Goal: Task Accomplishment & Management: Use online tool/utility

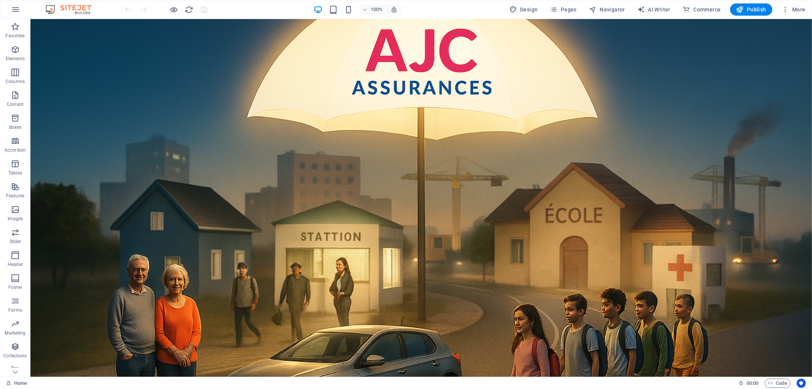
click at [565, 56] on figure at bounding box center [420, 197] width 781 height 357
select select "px"
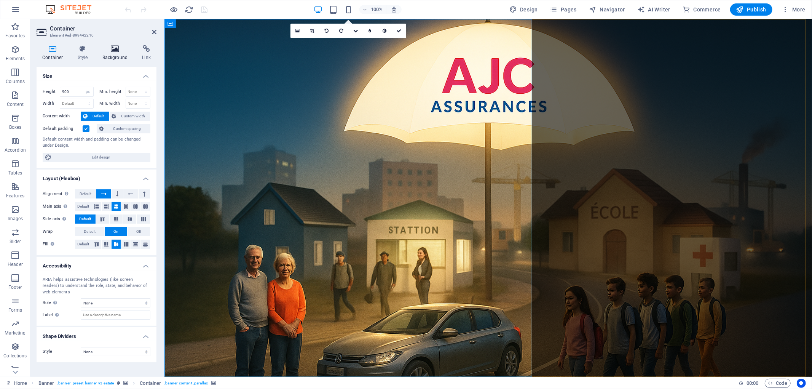
click at [112, 54] on h4 "Background" at bounding box center [117, 53] width 40 height 16
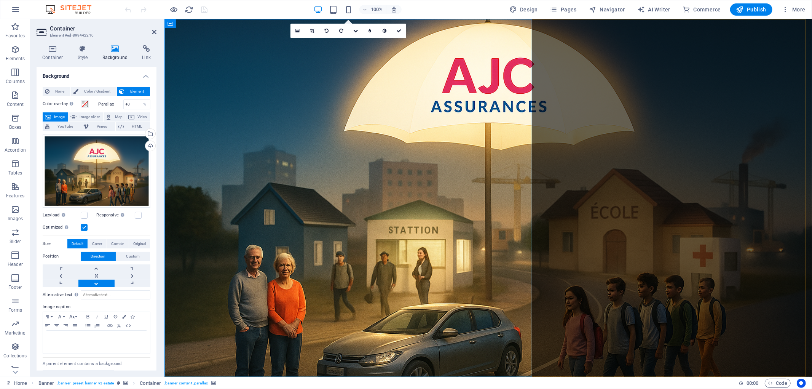
click at [113, 54] on h4 "Background" at bounding box center [117, 53] width 40 height 16
click at [96, 273] on link at bounding box center [96, 276] width 36 height 8
click at [128, 254] on span "Custom" at bounding box center [133, 256] width 14 height 9
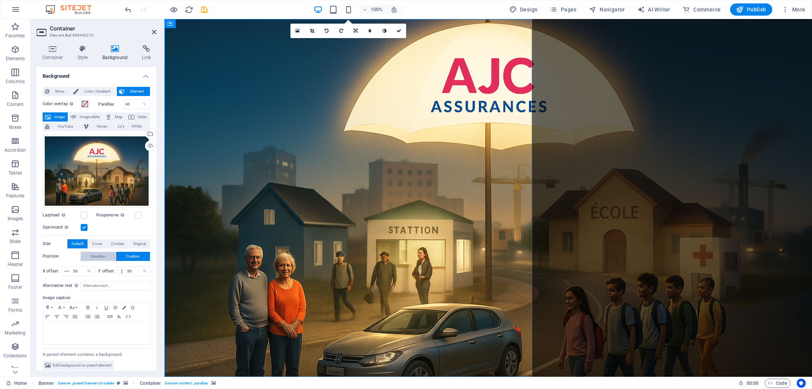
click at [105, 254] on span "Direction" at bounding box center [98, 256] width 15 height 9
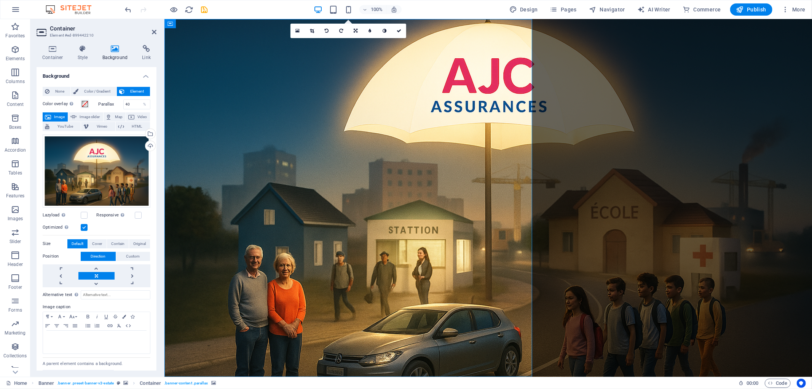
click at [84, 226] on label at bounding box center [84, 227] width 7 height 7
click at [0, 0] on input "Optimized Images are compressed to improve page speed." at bounding box center [0, 0] width 0 height 0
click at [81, 225] on label at bounding box center [84, 227] width 7 height 7
click at [0, 0] on input "Optimized Images are compressed to improve page speed." at bounding box center [0, 0] width 0 height 0
click at [84, 214] on label at bounding box center [84, 215] width 7 height 7
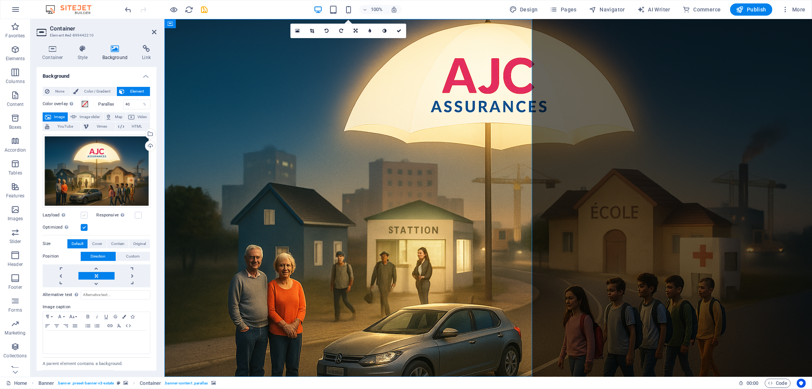
click at [0, 0] on input "Lazyload Loading images after the page loads improves page speed." at bounding box center [0, 0] width 0 height 0
click at [139, 213] on label at bounding box center [138, 215] width 7 height 7
click at [0, 0] on input "Responsive Automatically load retina image and smartphone optimized sizes." at bounding box center [0, 0] width 0 height 0
click at [84, 225] on label at bounding box center [84, 227] width 7 height 7
click at [0, 0] on input "Optimized Images are compressed to improve page speed." at bounding box center [0, 0] width 0 height 0
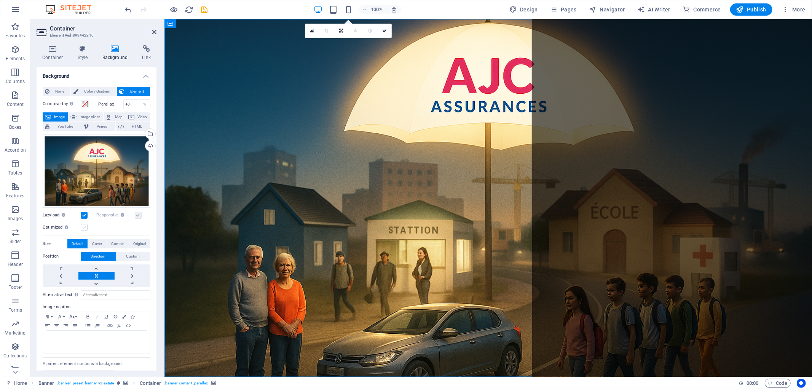
click at [84, 225] on label at bounding box center [84, 227] width 7 height 7
click at [0, 0] on input "Optimized Images are compressed to improve page speed." at bounding box center [0, 0] width 0 height 0
click at [400, 29] on icon at bounding box center [399, 31] width 5 height 5
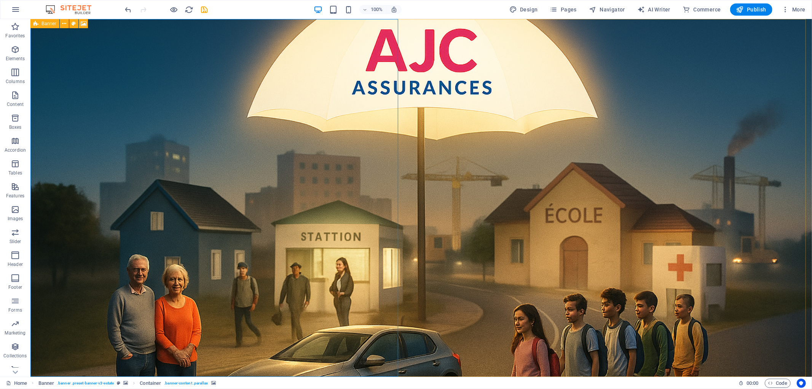
click at [37, 23] on icon at bounding box center [35, 23] width 5 height 9
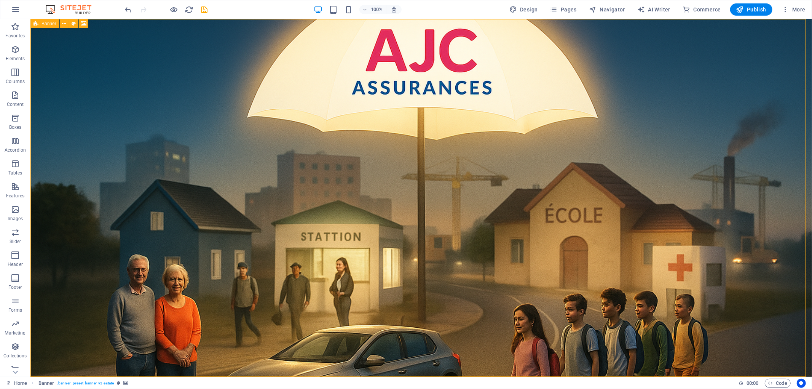
click at [37, 23] on icon at bounding box center [35, 23] width 5 height 9
select select "vh"
select select "header"
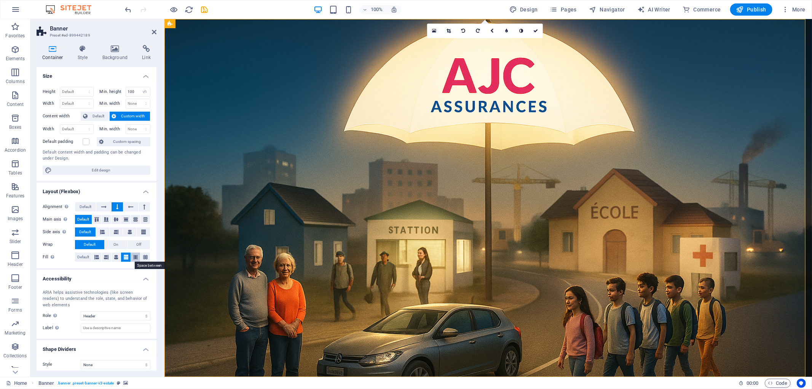
click at [137, 259] on button at bounding box center [136, 256] width 10 height 9
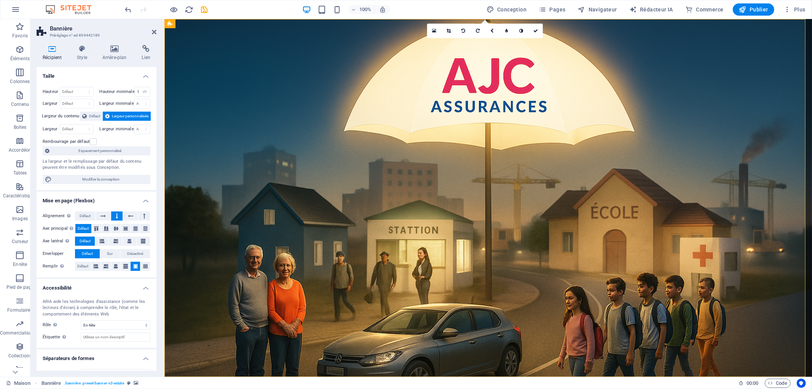
click at [117, 139] on div "Rembourrage par défaut" at bounding box center [96, 141] width 106 height 9
click at [73, 129] on select "Défaut px rem % eux vh Volkswagen" at bounding box center [76, 128] width 33 height 9
click at [119, 140] on div "Rembourrage par défaut" at bounding box center [96, 141] width 106 height 9
click at [119, 153] on span "Espacement personnalisé" at bounding box center [100, 150] width 96 height 9
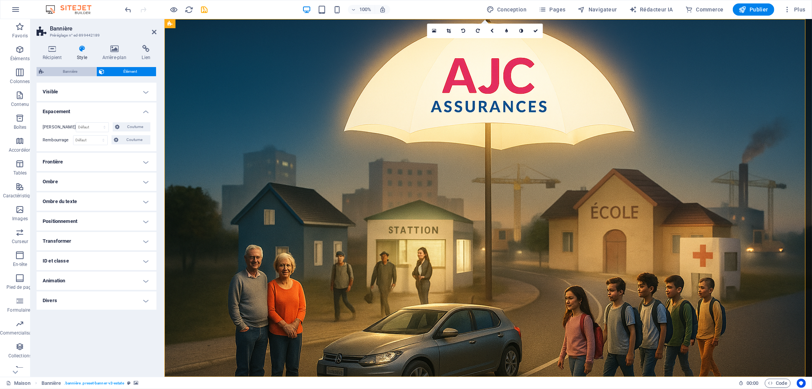
click at [63, 73] on font "Bannière" at bounding box center [70, 71] width 14 height 4
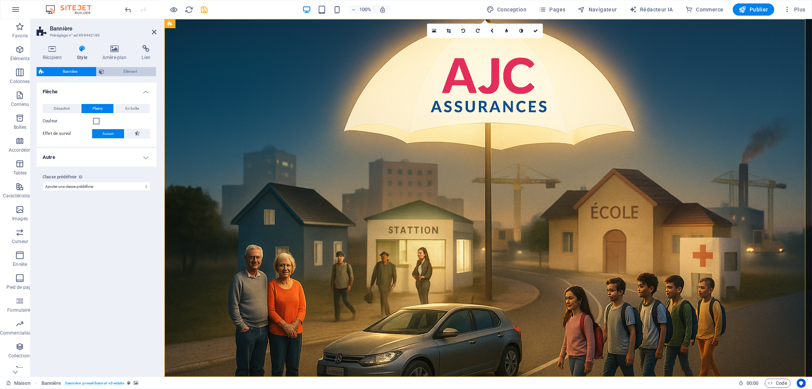
click at [136, 68] on span "Élément" at bounding box center [130, 71] width 47 height 9
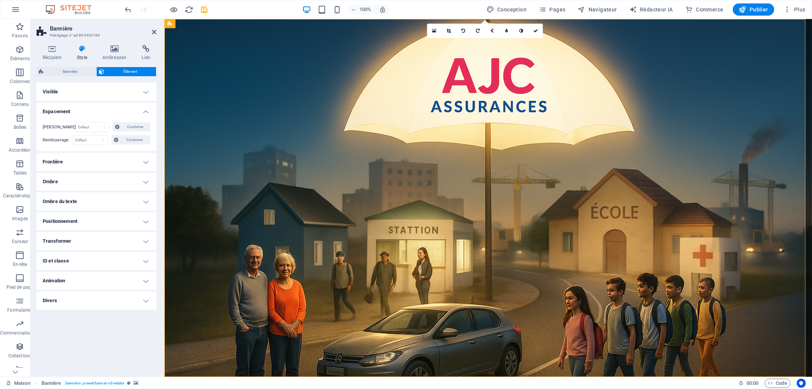
click at [147, 160] on h4 "Frontière" at bounding box center [97, 162] width 120 height 18
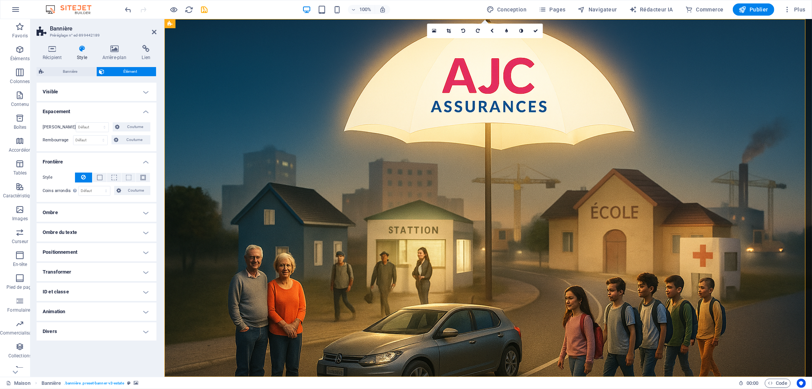
click at [147, 213] on h4 "Ombre" at bounding box center [97, 212] width 120 height 18
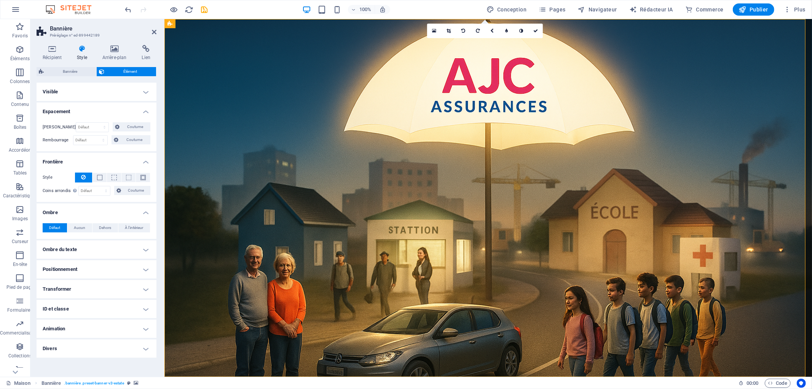
click at [150, 108] on h4 "Espacement" at bounding box center [97, 109] width 120 height 14
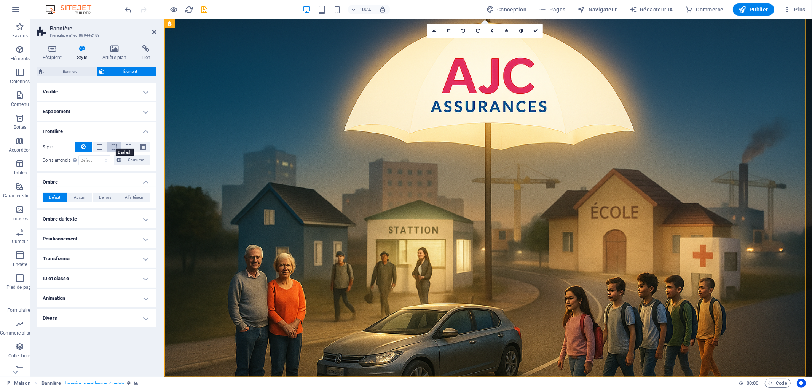
click at [113, 146] on span at bounding box center [114, 146] width 5 height 5
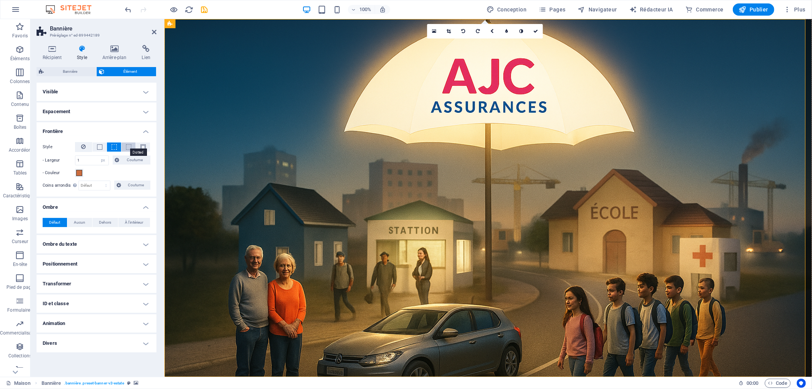
click at [129, 147] on span at bounding box center [128, 146] width 5 height 5
click at [594, 119] on figure at bounding box center [487, 197] width 647 height 357
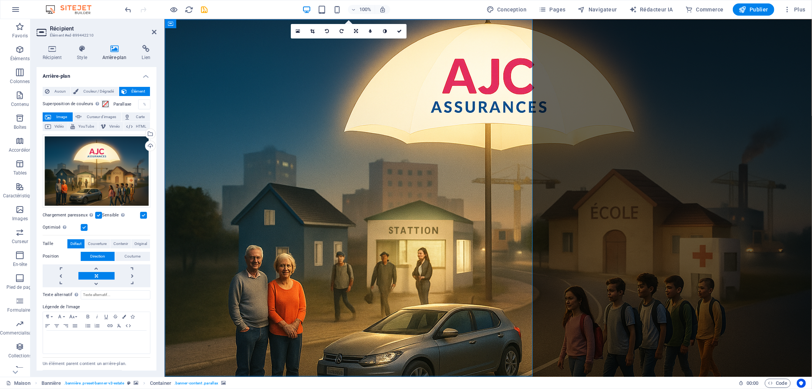
click at [355, 30] on icon at bounding box center [356, 31] width 4 height 5
click at [370, 45] on icon at bounding box center [370, 43] width 3 height 5
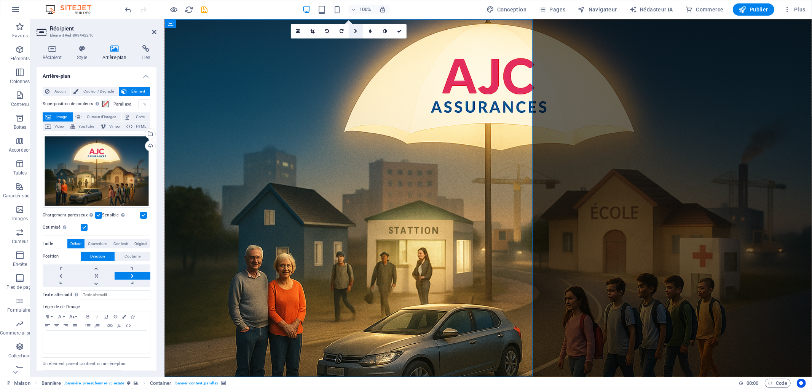
click at [355, 29] on icon at bounding box center [355, 31] width 3 height 5
click at [355, 44] on icon at bounding box center [356, 43] width 4 height 5
click at [356, 30] on icon at bounding box center [356, 31] width 4 height 5
click at [341, 43] on icon at bounding box center [341, 43] width 3 height 5
click at [628, 112] on figure at bounding box center [487, 197] width 647 height 357
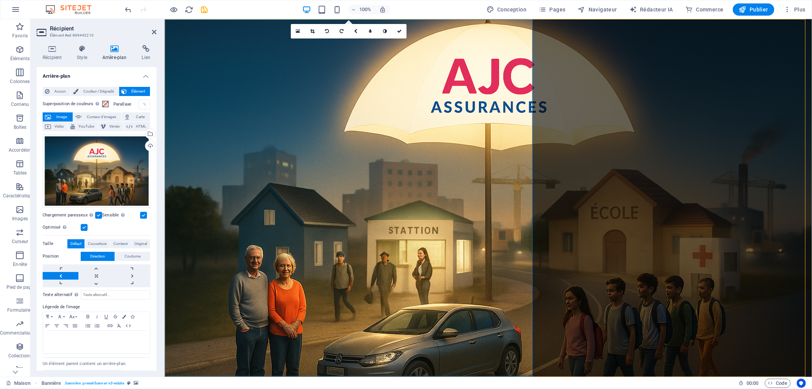
click at [628, 112] on figure at bounding box center [487, 197] width 647 height 357
select select "px"
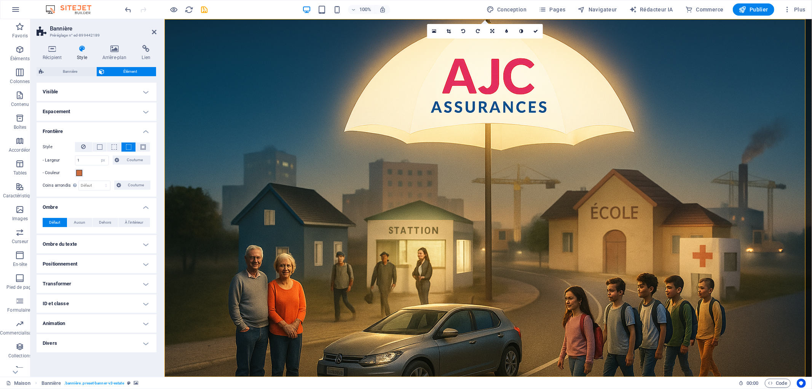
click at [628, 112] on figure at bounding box center [487, 197] width 647 height 357
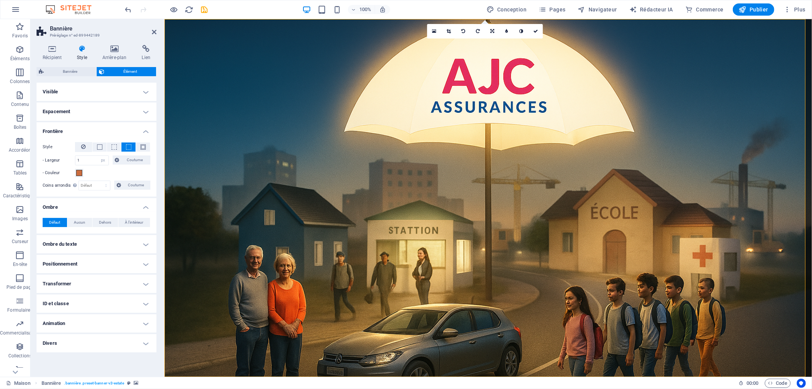
click at [628, 112] on figure at bounding box center [487, 197] width 647 height 357
click at [75, 72] on font "Bannière" at bounding box center [70, 71] width 14 height 4
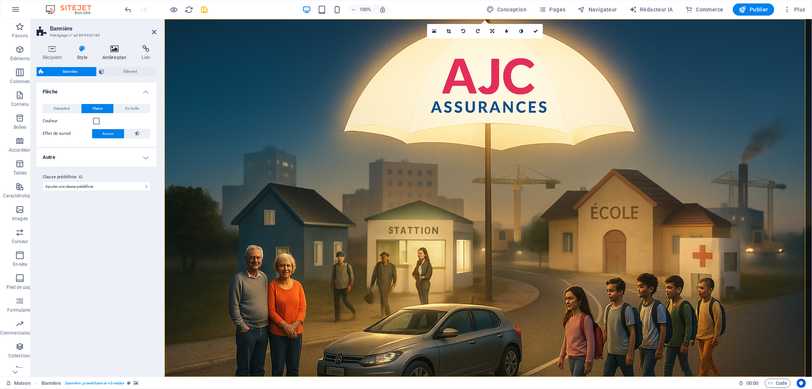
click at [112, 54] on h4 "Arrière-plan" at bounding box center [116, 53] width 40 height 16
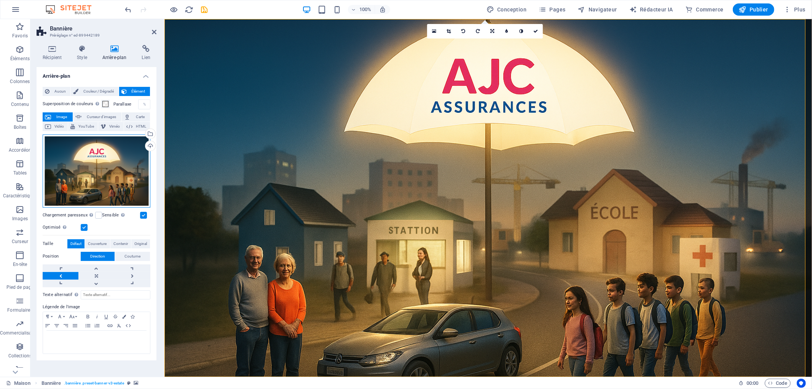
click at [101, 169] on div "Faites glisser les fichiers ici, cliquez pour choisir des fichiers ou sélection…" at bounding box center [97, 170] width 108 height 73
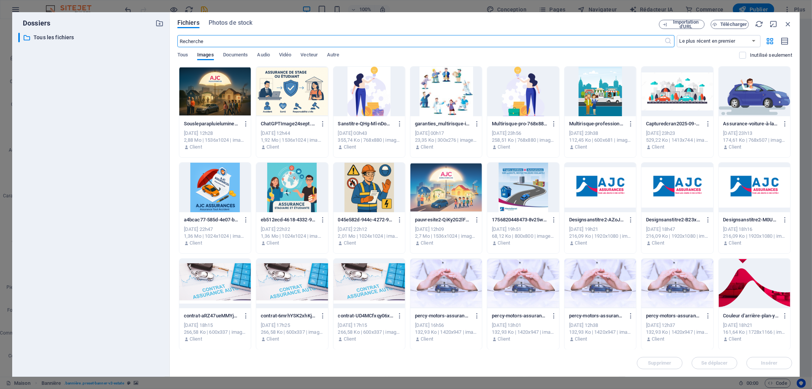
click at [193, 94] on div at bounding box center [215, 91] width 72 height 49
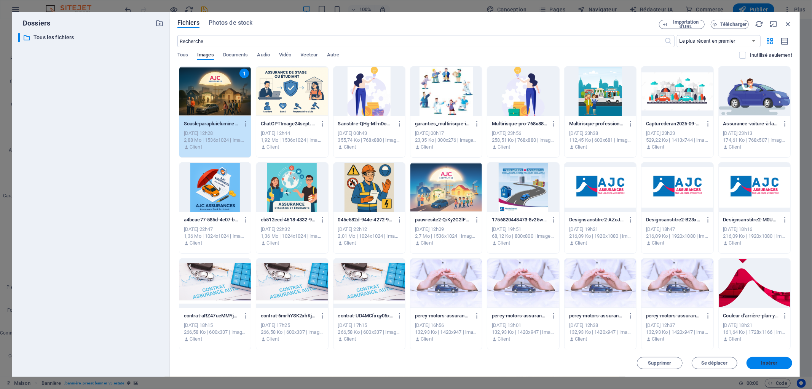
drag, startPoint x: 765, startPoint y: 359, endPoint x: 596, endPoint y: 340, distance: 170.0
click at [765, 360] on font "Insérer" at bounding box center [769, 363] width 16 height 6
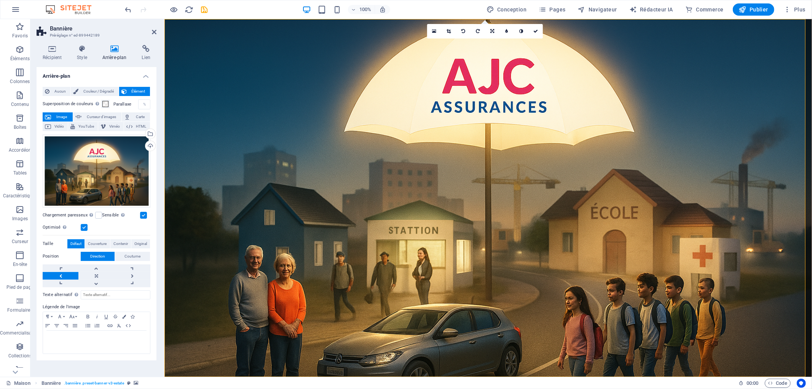
click at [682, 82] on figure at bounding box center [487, 197] width 647 height 357
click at [664, 83] on figure at bounding box center [487, 197] width 647 height 357
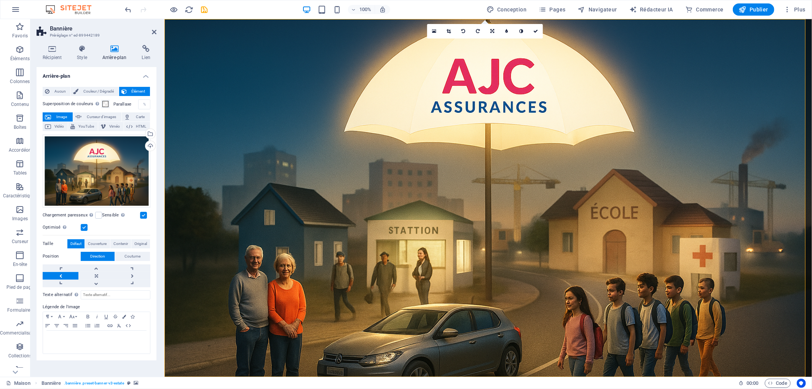
click at [664, 83] on figure at bounding box center [487, 197] width 647 height 357
click at [108, 90] on font "Couleur / Dégradé" at bounding box center [98, 91] width 30 height 4
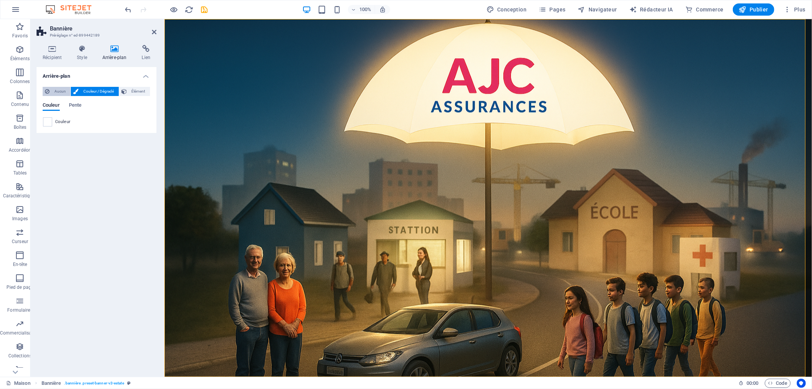
click at [57, 91] on font "Aucun" at bounding box center [59, 91] width 11 height 4
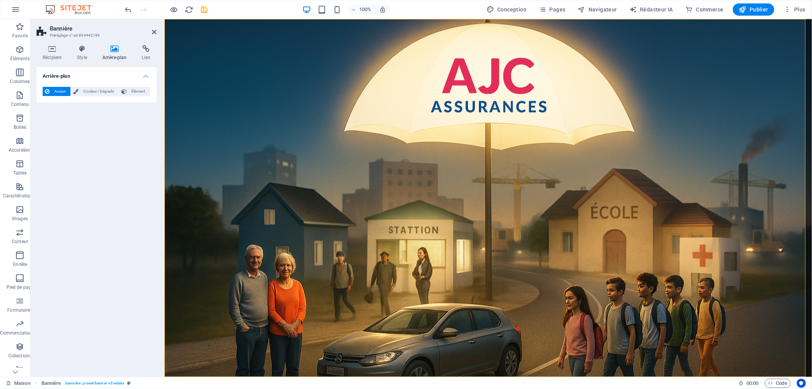
click at [366, 97] on figure at bounding box center [487, 197] width 647 height 357
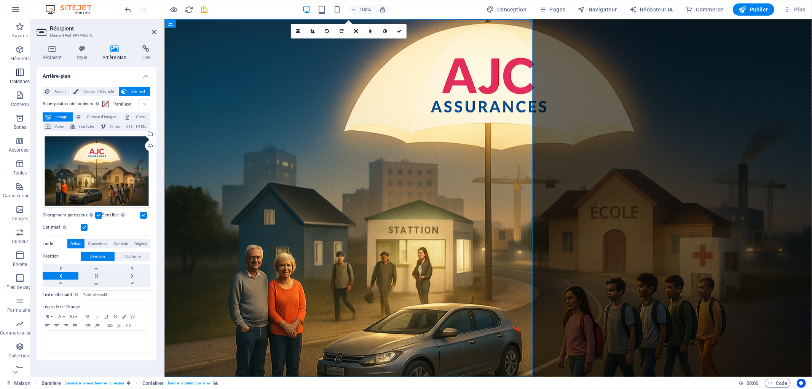
click at [21, 76] on icon "button" at bounding box center [19, 72] width 9 height 9
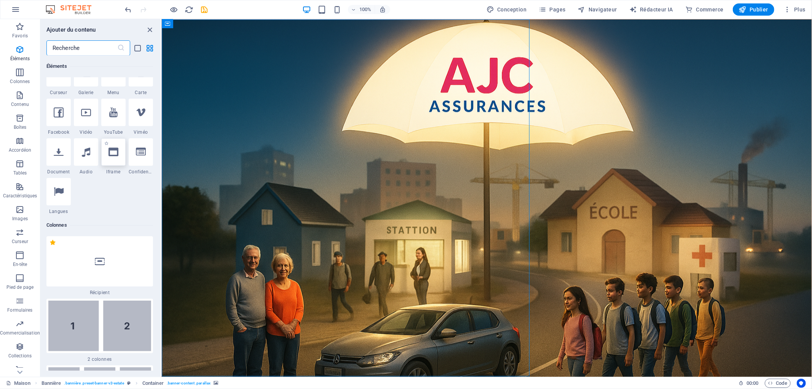
scroll to position [228, 0]
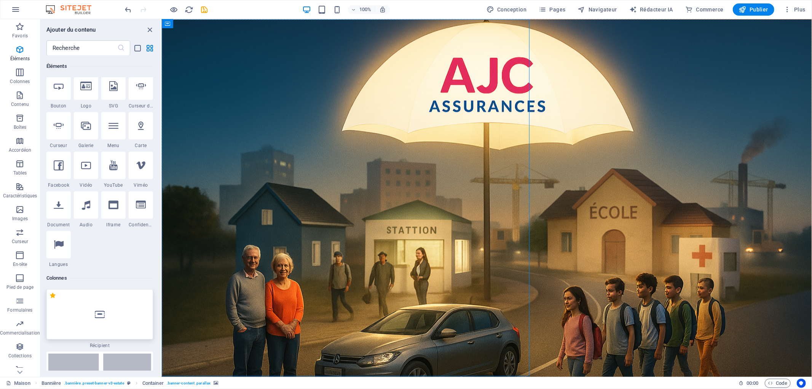
click at [98, 316] on icon at bounding box center [100, 314] width 10 height 10
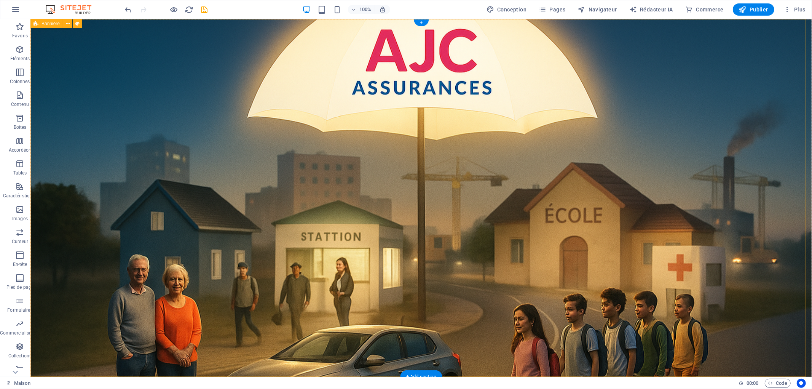
click at [412, 114] on div "Toujours pour vous accompagner. Chez AJC ASSURANCES, le conseil est notre premi…" at bounding box center [420, 197] width 781 height 357
click at [230, 123] on figure at bounding box center [420, 197] width 781 height 357
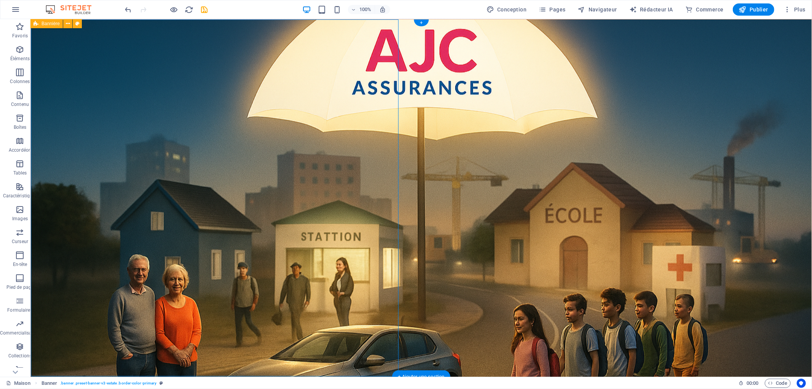
click at [230, 123] on figure at bounding box center [420, 197] width 781 height 357
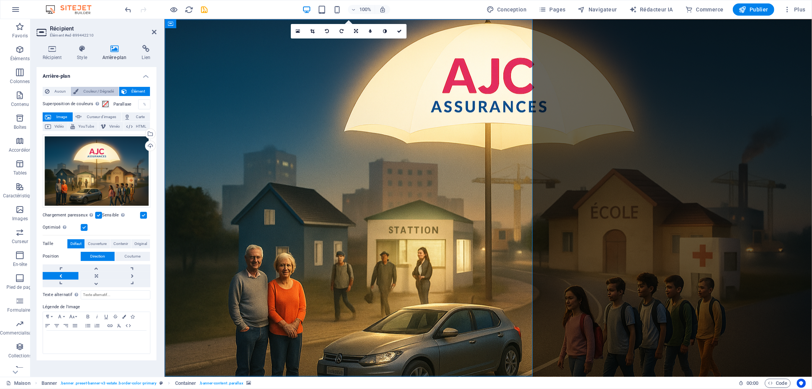
click at [108, 91] on font "Couleur / Dégradé" at bounding box center [98, 91] width 30 height 4
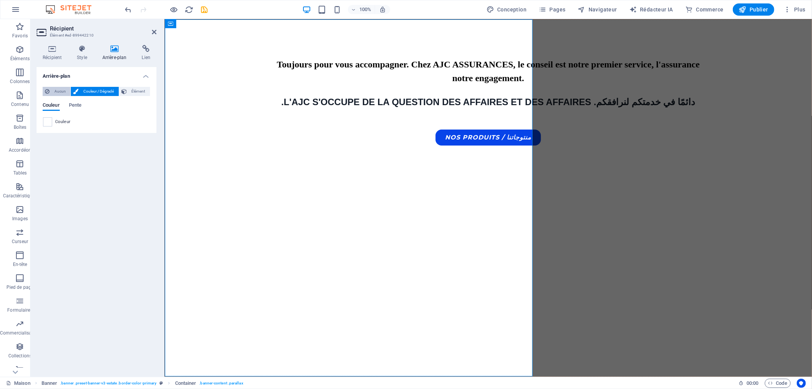
click at [46, 88] on icon at bounding box center [47, 91] width 5 height 9
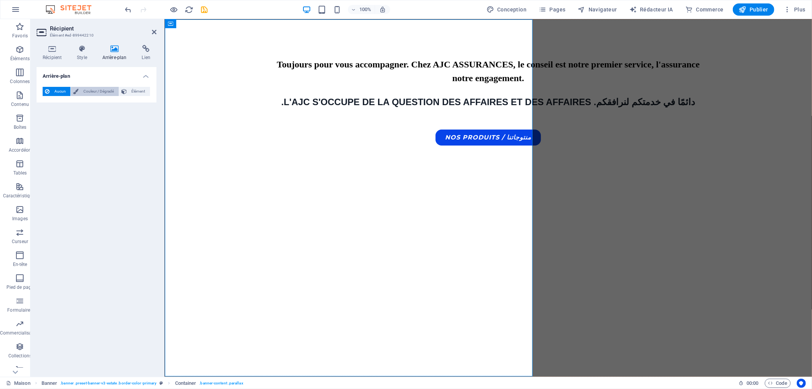
click at [78, 89] on button "Couleur / Dégradé" at bounding box center [95, 91] width 48 height 9
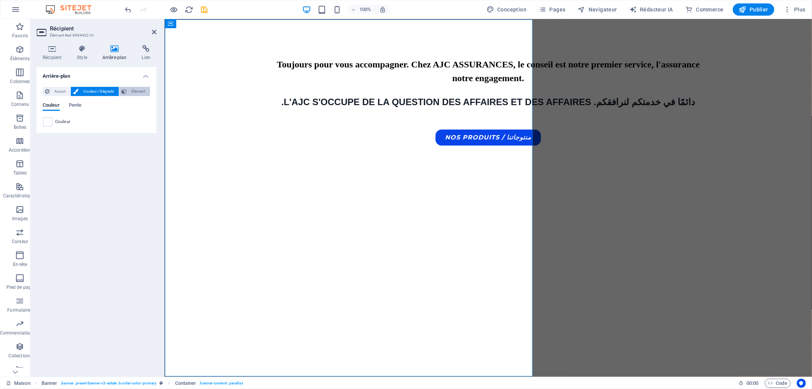
click at [134, 91] on font "Élément" at bounding box center [138, 91] width 14 height 4
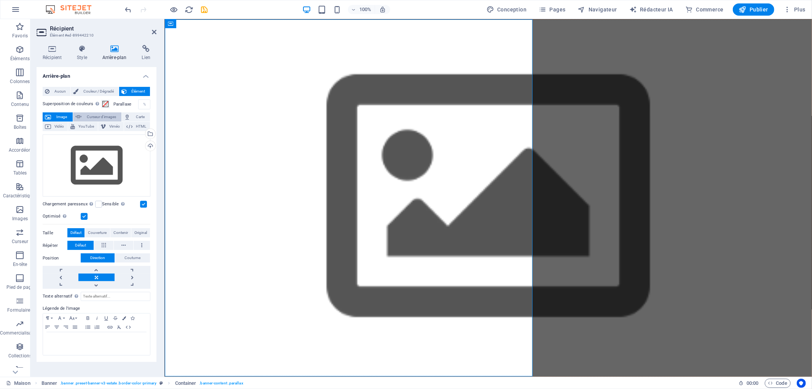
click at [97, 119] on font "Curseur d'images" at bounding box center [101, 117] width 29 height 4
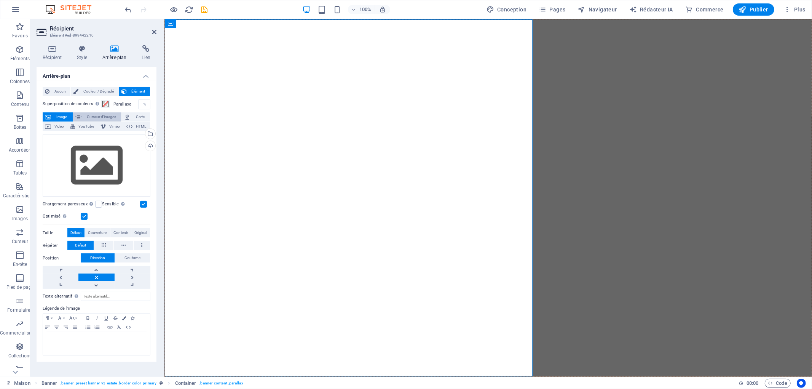
select select "ms"
select select "s"
select select "progressive"
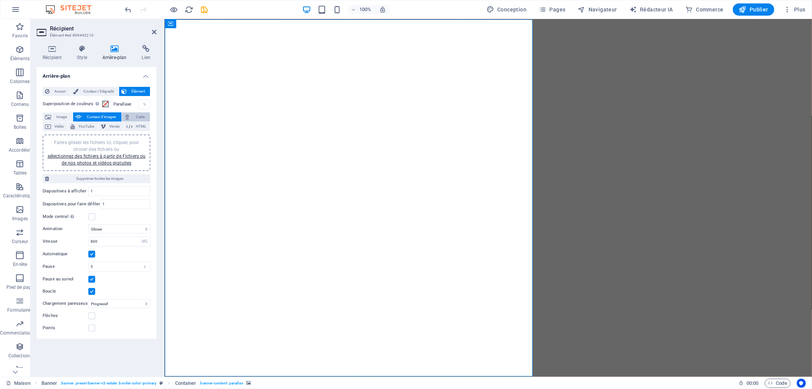
click at [134, 115] on span "Carte" at bounding box center [139, 116] width 15 height 9
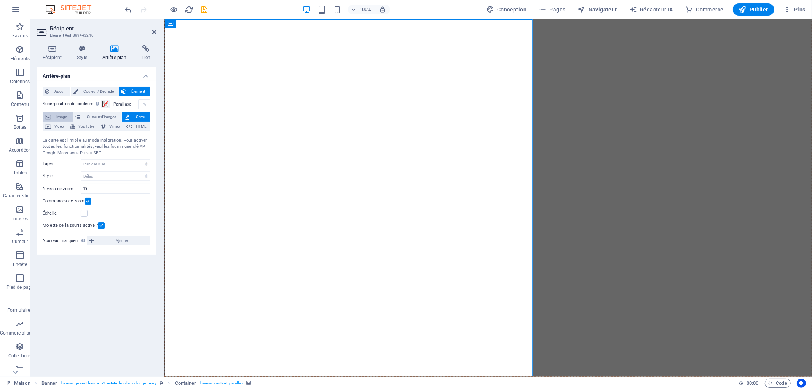
click at [50, 112] on icon at bounding box center [48, 116] width 6 height 9
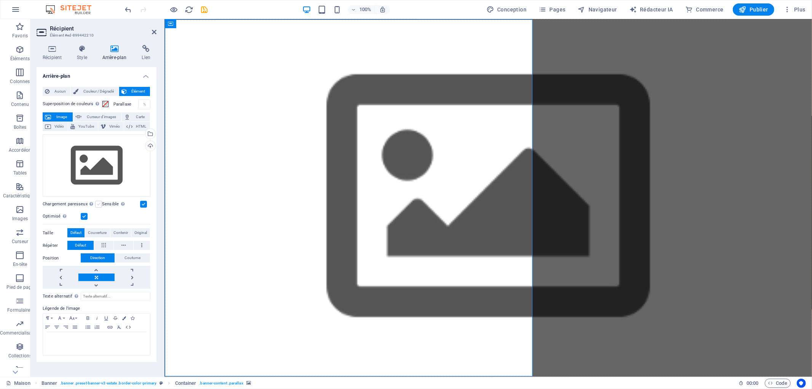
click at [95, 202] on label at bounding box center [98, 204] width 7 height 7
click at [0, 0] on input "Chargement paresseux Le chargement des images après le chargement de la page am…" at bounding box center [0, 0] width 0 height 0
click at [132, 276] on link at bounding box center [133, 277] width 36 height 8
click at [392, 58] on figure at bounding box center [487, 197] width 647 height 357
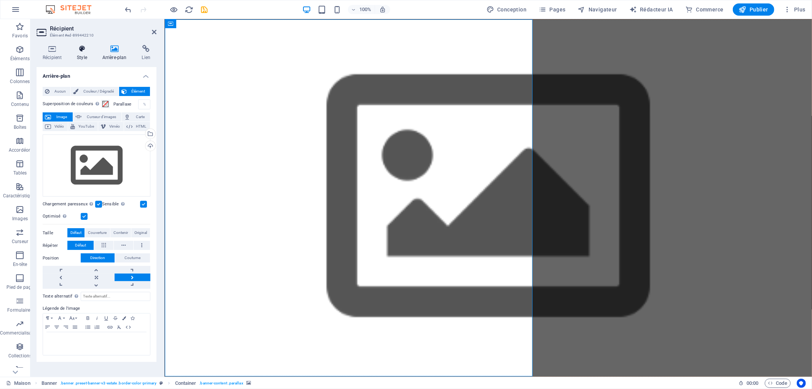
click at [75, 50] on icon at bounding box center [82, 49] width 22 height 8
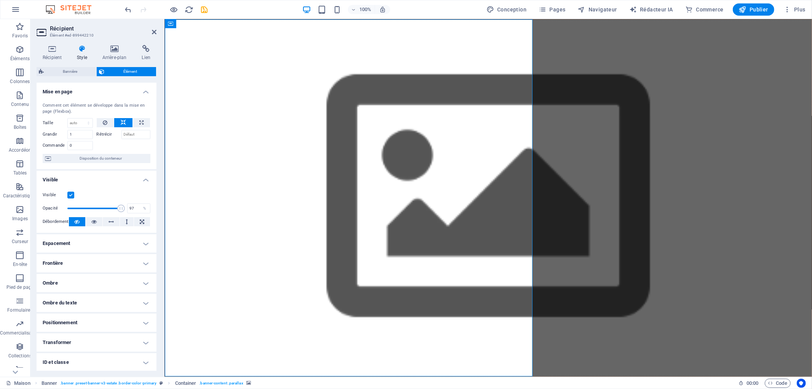
type input "100"
click at [121, 208] on span at bounding box center [121, 208] width 8 height 8
click at [145, 240] on h4 "Espacement" at bounding box center [97, 243] width 120 height 18
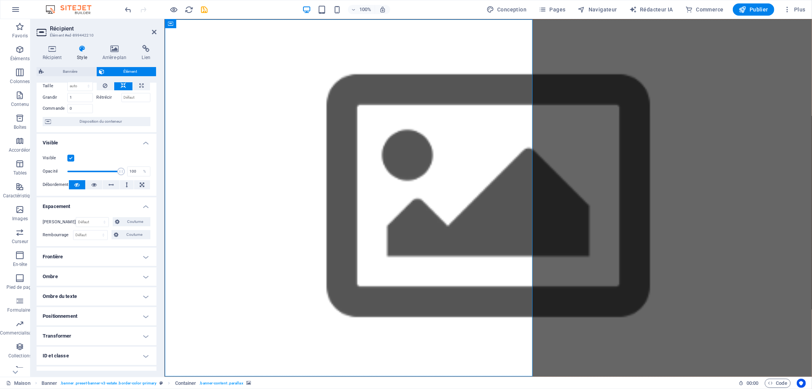
scroll to position [42, 0]
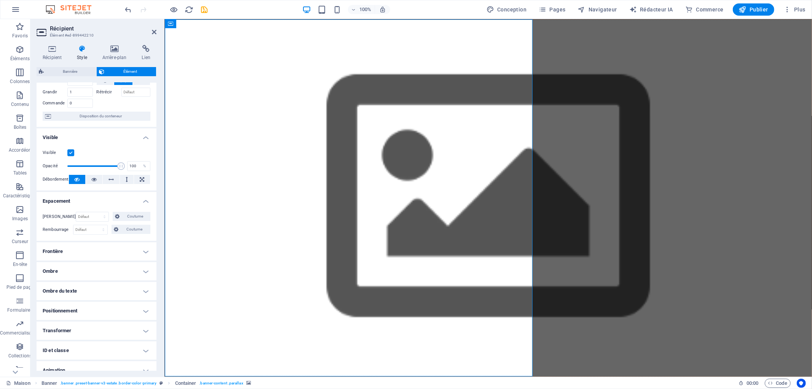
click at [145, 249] on h4 "Frontière" at bounding box center [97, 251] width 120 height 18
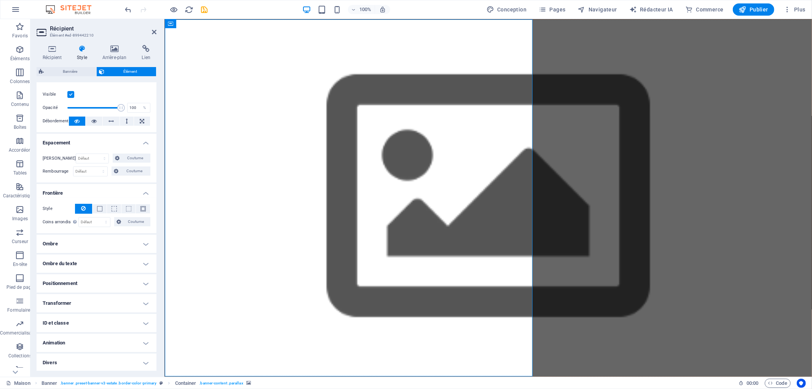
scroll to position [101, 0]
click at [145, 245] on h4 "Ombre" at bounding box center [97, 243] width 120 height 18
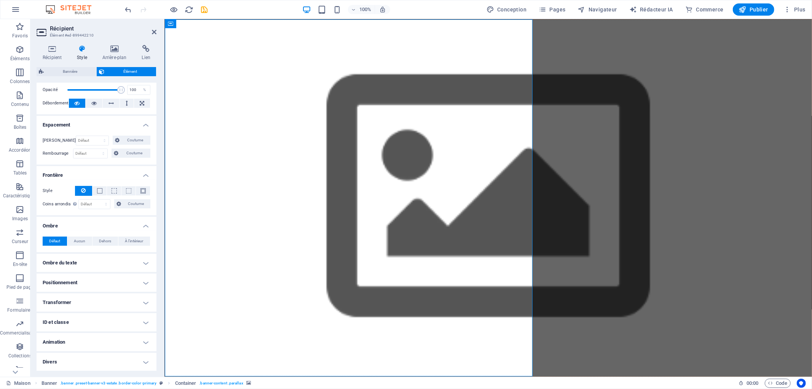
click at [144, 278] on h4 "Positionnement" at bounding box center [97, 282] width 120 height 18
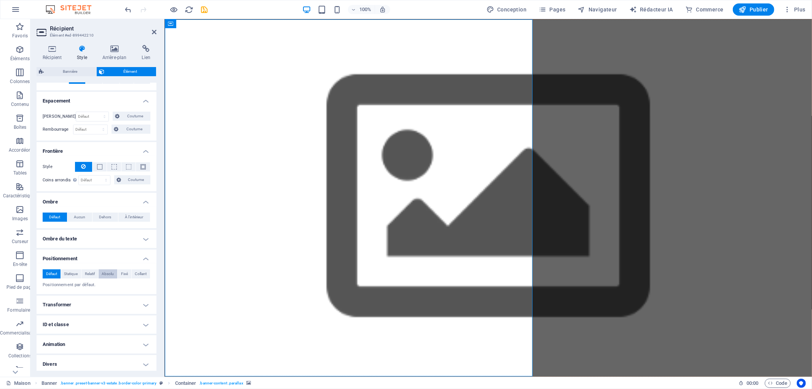
scroll to position [145, 0]
click at [73, 269] on font "Statique" at bounding box center [71, 271] width 14 height 4
click at [92, 271] on font "Relatif" at bounding box center [90, 271] width 10 height 4
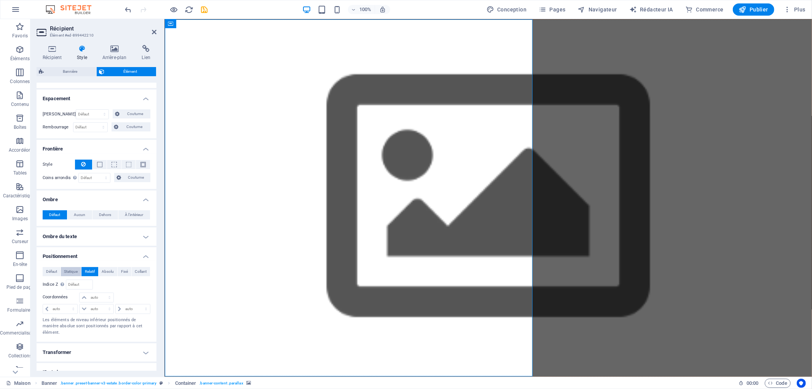
click at [72, 269] on font "Statique" at bounding box center [71, 271] width 14 height 4
click at [96, 271] on button "Relatif" at bounding box center [89, 271] width 17 height 9
click at [105, 271] on font "Absolu" at bounding box center [108, 271] width 12 height 4
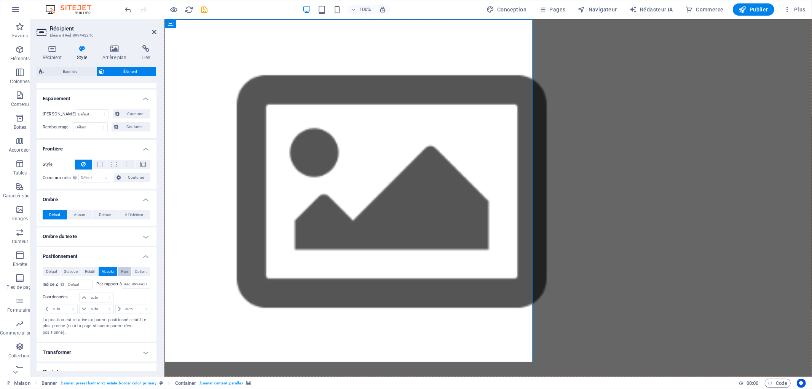
click at [118, 271] on button "Fixé" at bounding box center [125, 271] width 14 height 9
click at [135, 272] on font "Collant" at bounding box center [141, 271] width 12 height 4
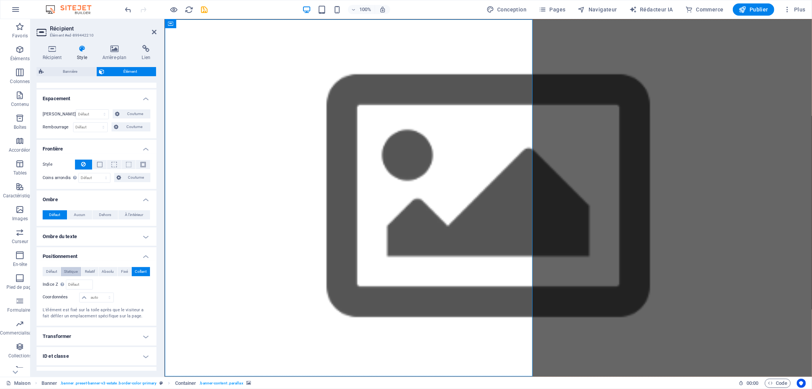
click at [69, 269] on font "Statique" at bounding box center [71, 271] width 14 height 4
click at [709, 143] on figure at bounding box center [487, 197] width 647 height 357
click at [627, 90] on figure at bounding box center [487, 197] width 647 height 357
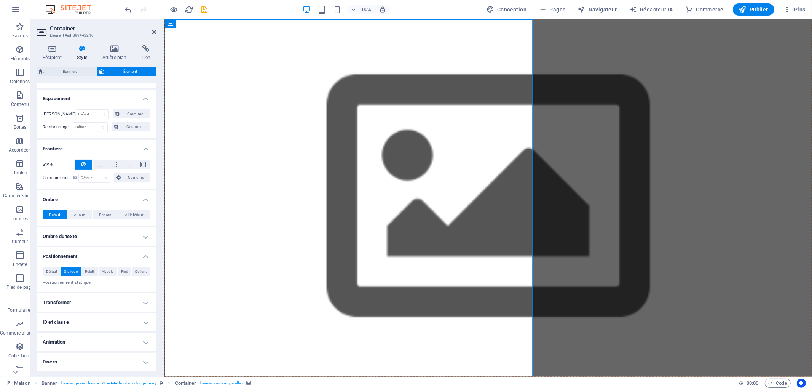
click at [627, 90] on figure at bounding box center [487, 197] width 647 height 357
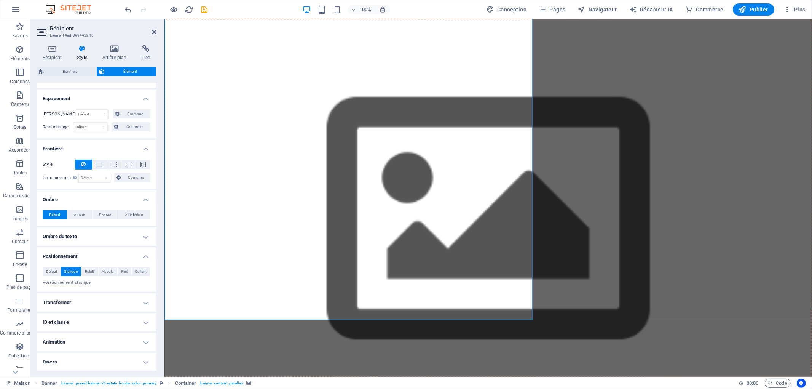
scroll to position [84, 0]
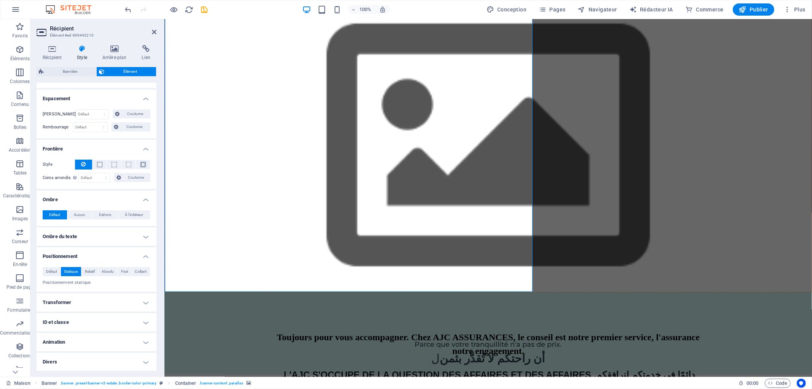
click at [147, 301] on h4 "Transformer" at bounding box center [97, 302] width 120 height 18
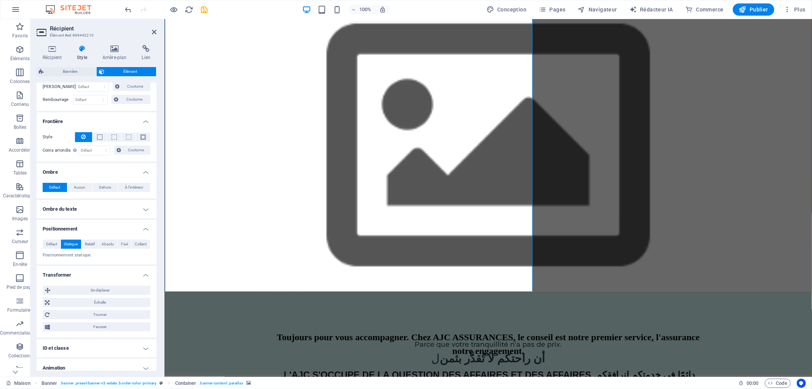
scroll to position [198, 0]
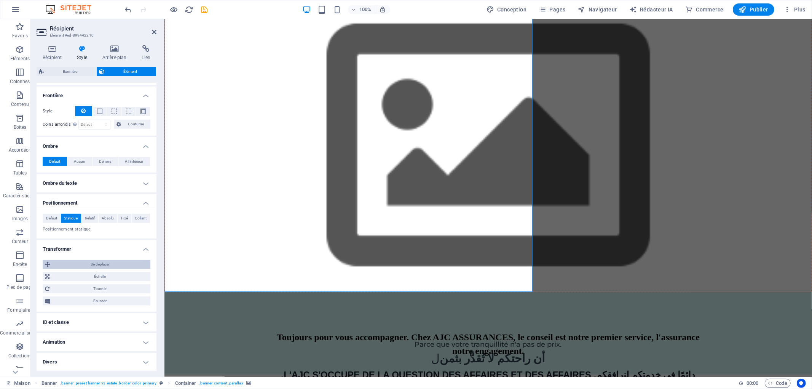
click at [110, 264] on span "Se déplacer" at bounding box center [101, 264] width 96 height 9
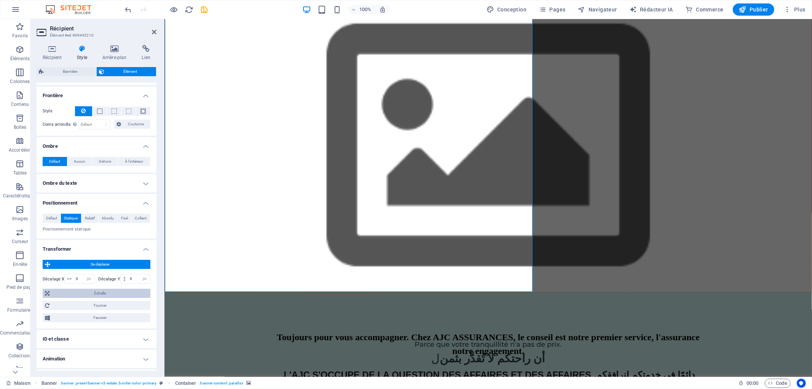
drag, startPoint x: 97, startPoint y: 289, endPoint x: 93, endPoint y: 290, distance: 3.9
click at [97, 290] on span "Échelle" at bounding box center [100, 292] width 96 height 9
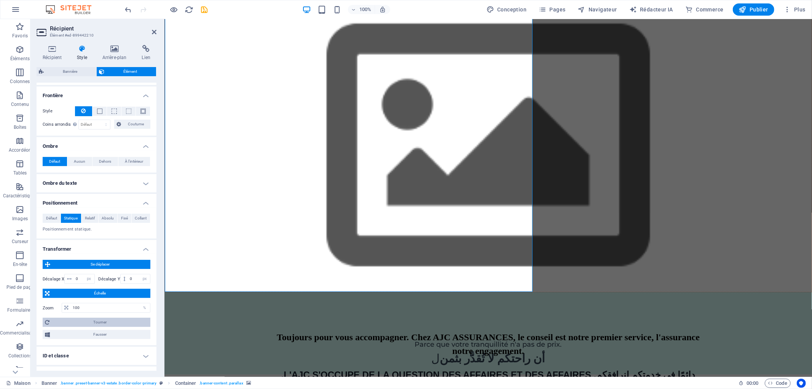
click at [94, 325] on span "Tourner" at bounding box center [100, 321] width 96 height 9
drag, startPoint x: 86, startPoint y: 338, endPoint x: 106, endPoint y: 338, distance: 19.8
click at [106, 338] on span at bounding box center [107, 337] width 8 height 8
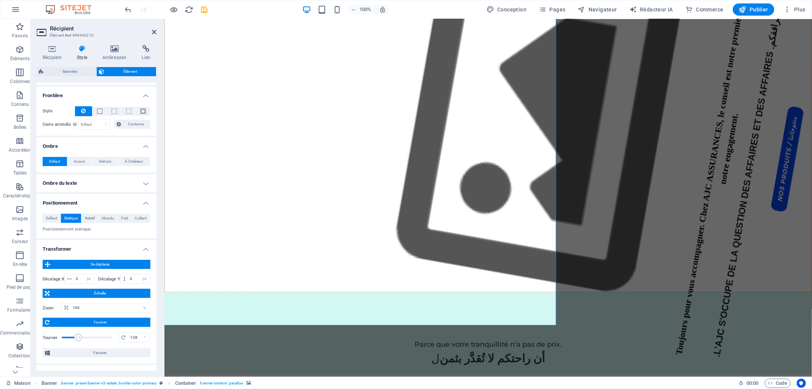
drag, startPoint x: 104, startPoint y: 338, endPoint x: 78, endPoint y: 336, distance: 26.7
click at [78, 336] on span at bounding box center [78, 337] width 8 height 8
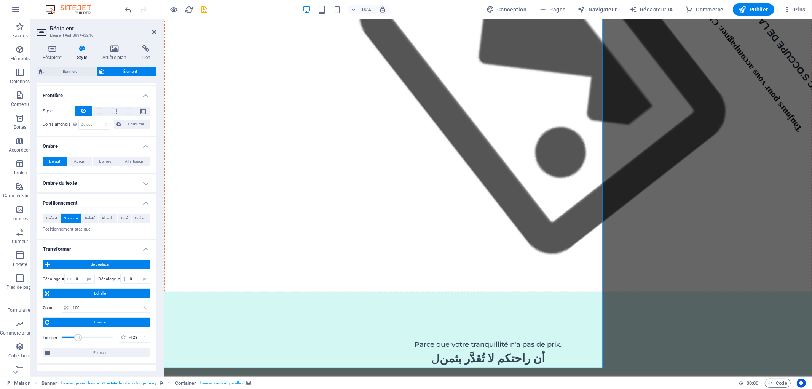
click at [122, 11] on div "100% Conception Pages Navigateur Rédacteur IA Commerce Publier Plus" at bounding box center [405, 9] width 811 height 18
click at [127, 10] on icon "défaire" at bounding box center [128, 9] width 9 height 9
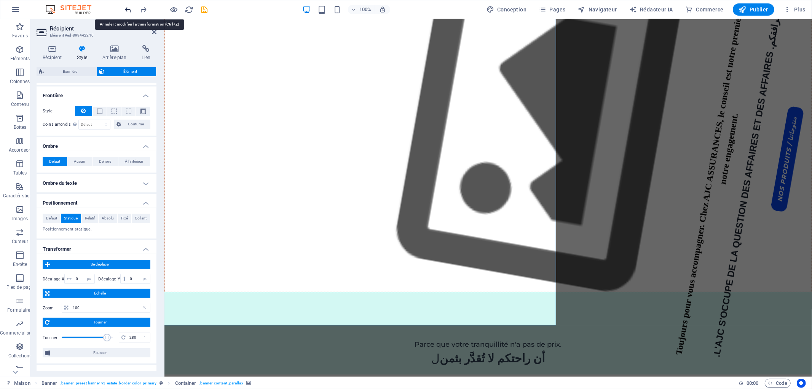
click at [127, 10] on icon "défaire" at bounding box center [128, 9] width 9 height 9
type input "0"
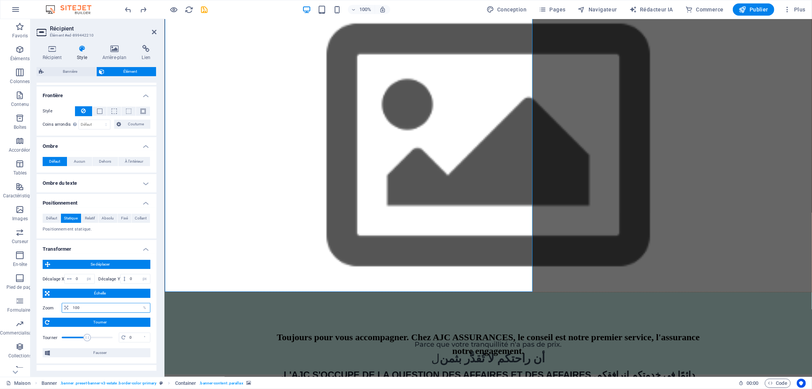
click at [136, 307] on input "100" at bounding box center [110, 307] width 79 height 9
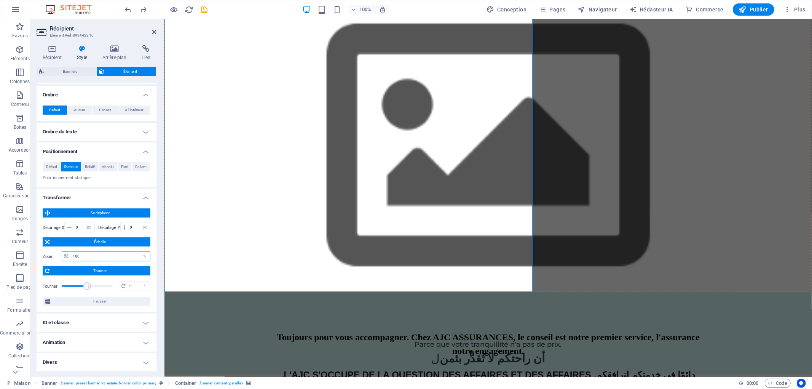
scroll to position [250, 0]
click at [146, 319] on h4 "ID et classe" at bounding box center [97, 322] width 120 height 18
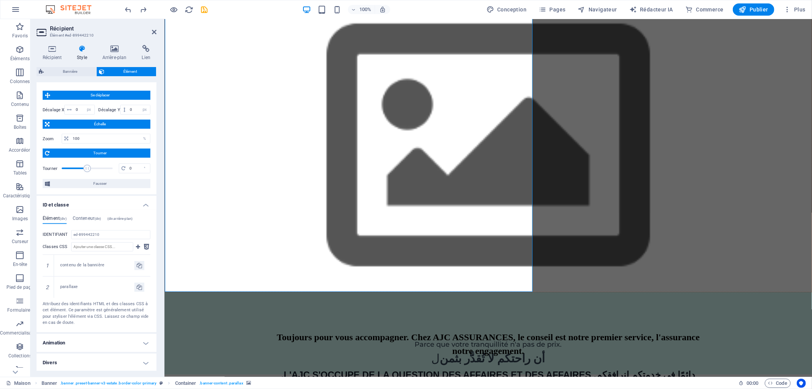
scroll to position [367, 0]
click at [146, 341] on h4 "Animation" at bounding box center [97, 342] width 120 height 18
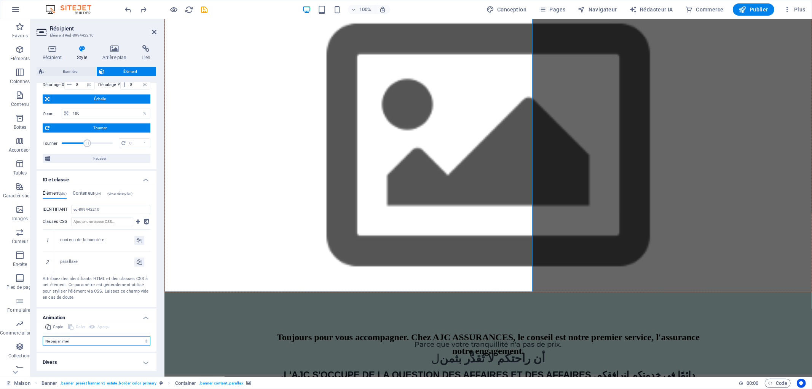
click at [111, 343] on select "Ne pas animer Afficher / Masquer Glisser vers le haut/bas Zoom avant/arrière Fa…" at bounding box center [97, 340] width 108 height 9
select select "slide"
click at [43, 345] on select "Ne pas animer Afficher / Masquer Glisser vers le haut/bas Zoom avant/arrière Fa…" at bounding box center [97, 340] width 108 height 9
select select "scroll"
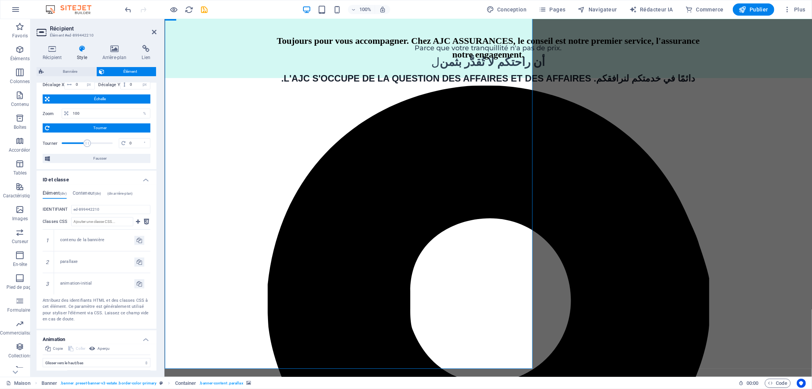
scroll to position [0, 0]
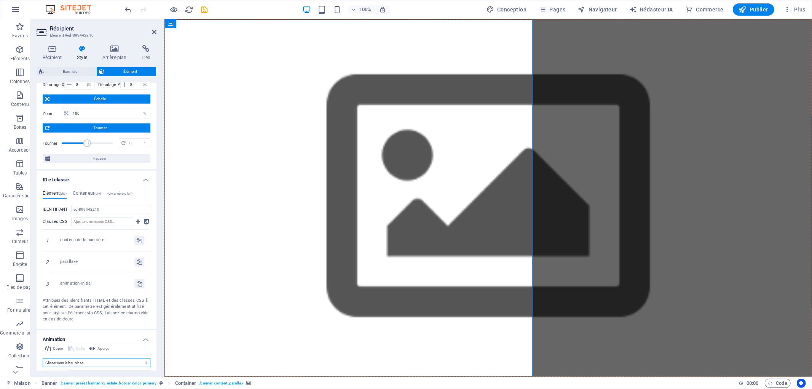
click at [134, 358] on select "Ne pas animer Afficher / Masquer Glisser vers le haut/bas Zoom avant/arrière Fa…" at bounding box center [97, 362] width 108 height 9
click at [652, 162] on figure at bounding box center [487, 197] width 647 height 357
click at [14, 12] on icon "button" at bounding box center [15, 9] width 9 height 9
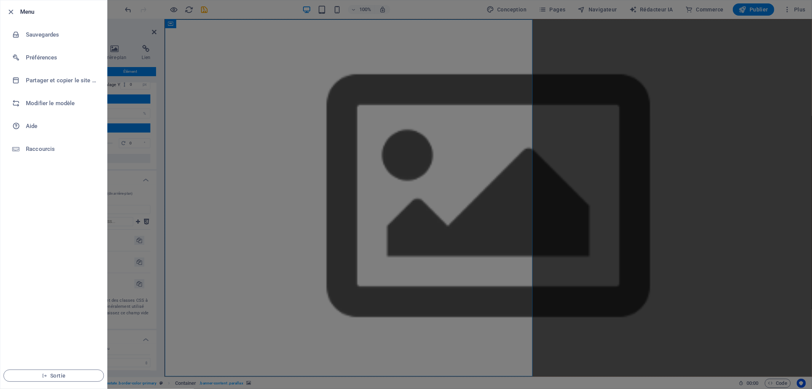
click at [229, 36] on div at bounding box center [406, 194] width 812 height 389
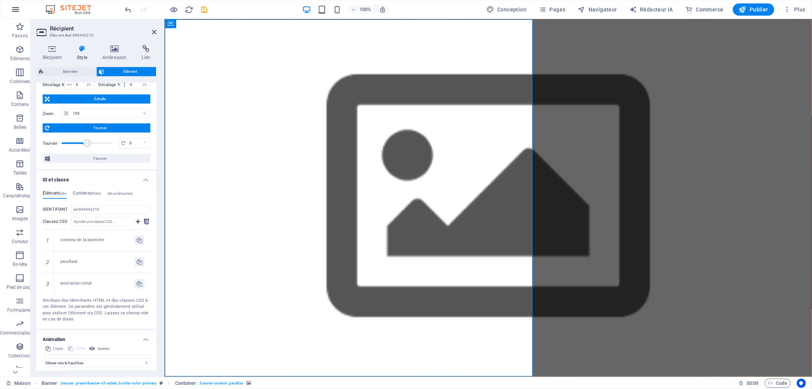
click at [18, 9] on icon "button" at bounding box center [15, 9] width 9 height 9
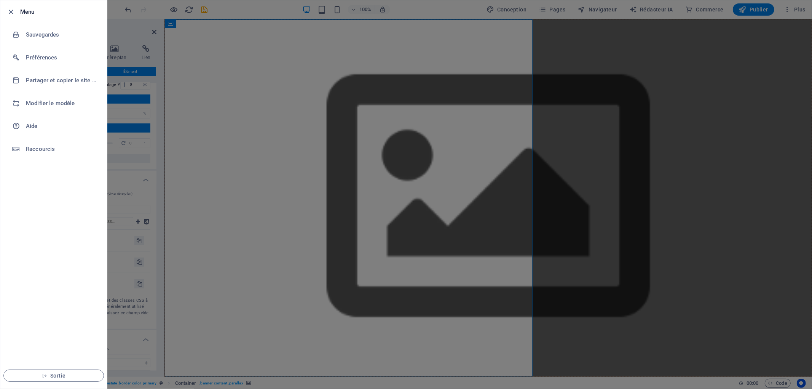
click at [287, 6] on div at bounding box center [406, 194] width 812 height 389
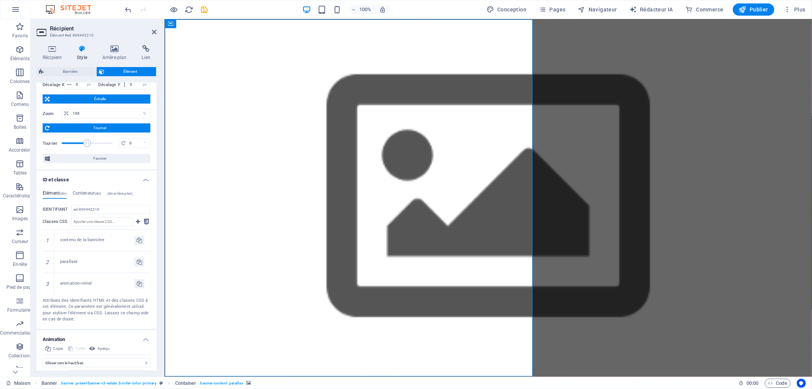
click at [87, 13] on img at bounding box center [72, 9] width 57 height 9
click at [66, 9] on img at bounding box center [72, 9] width 57 height 9
click at [13, 6] on icon "button" at bounding box center [15, 9] width 9 height 9
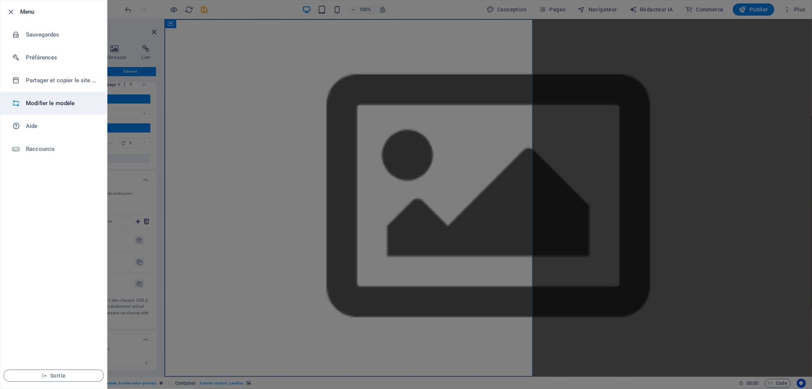
click at [48, 103] on font "Modifier le modèle" at bounding box center [50, 103] width 49 height 7
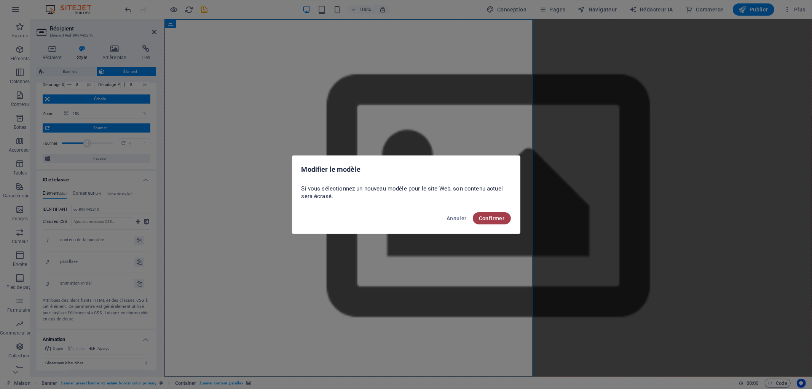
click at [481, 217] on font "Confirmer" at bounding box center [492, 218] width 26 height 6
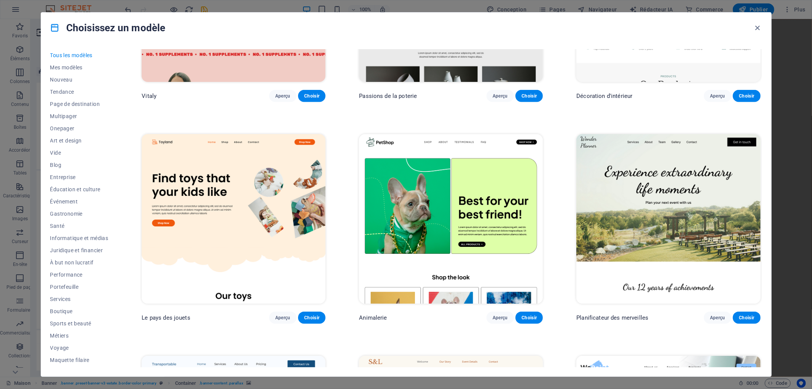
scroll to position [592, 0]
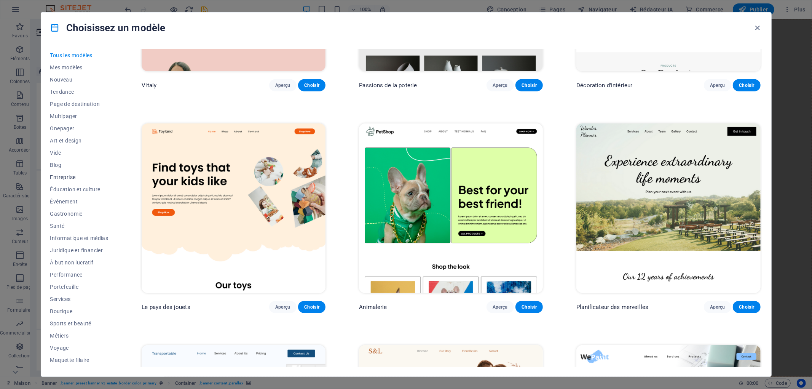
click at [59, 175] on font "Entreprise" at bounding box center [62, 177] width 25 height 6
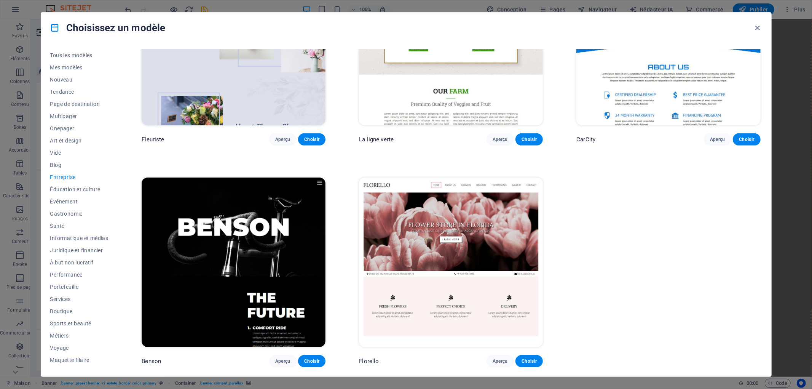
scroll to position [151, 0]
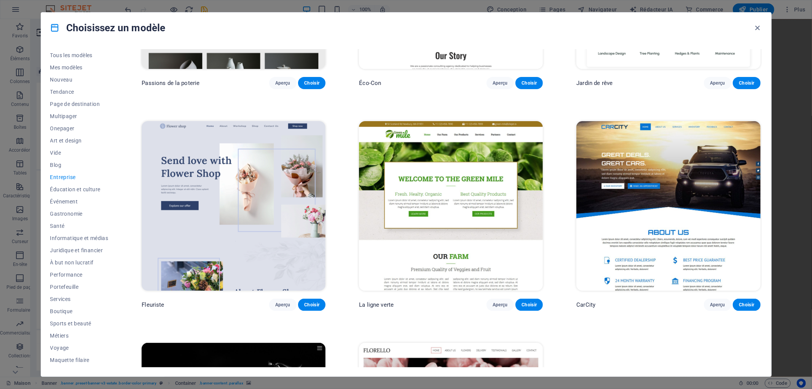
click at [60, 178] on font "Entreprise" at bounding box center [62, 177] width 25 height 6
click at [57, 174] on font "Entreprise" at bounding box center [62, 177] width 25 height 6
